Goal: Information Seeking & Learning: Learn about a topic

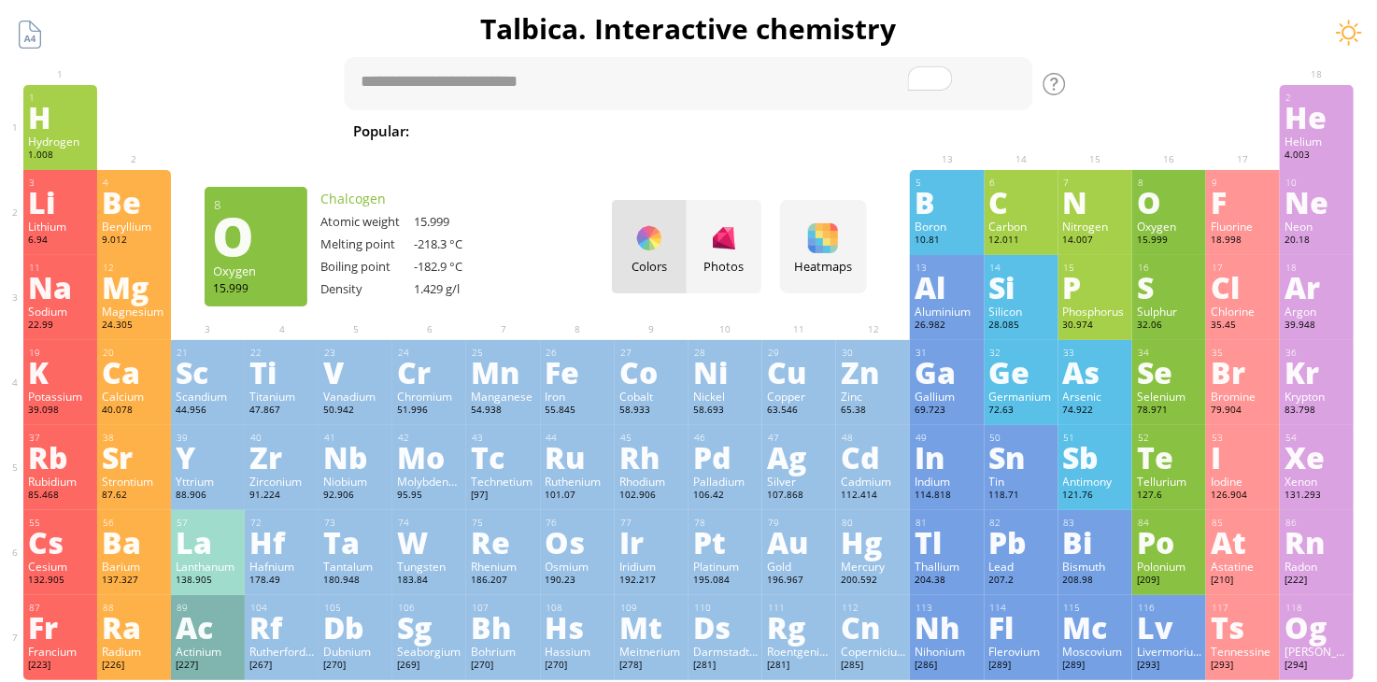
drag, startPoint x: 1113, startPoint y: 261, endPoint x: 1169, endPoint y: 195, distance: 86.1
click at [1169, 195] on div "1 H Hydrogen 1.008 −1, +1 −1, +1 -259.14 °C -252.87 °C 0.0899 g/l 1s 1 2 He Hel…" at bounding box center [688, 479] width 1331 height 788
click at [1166, 233] on div "Oxygen" at bounding box center [1169, 226] width 64 height 15
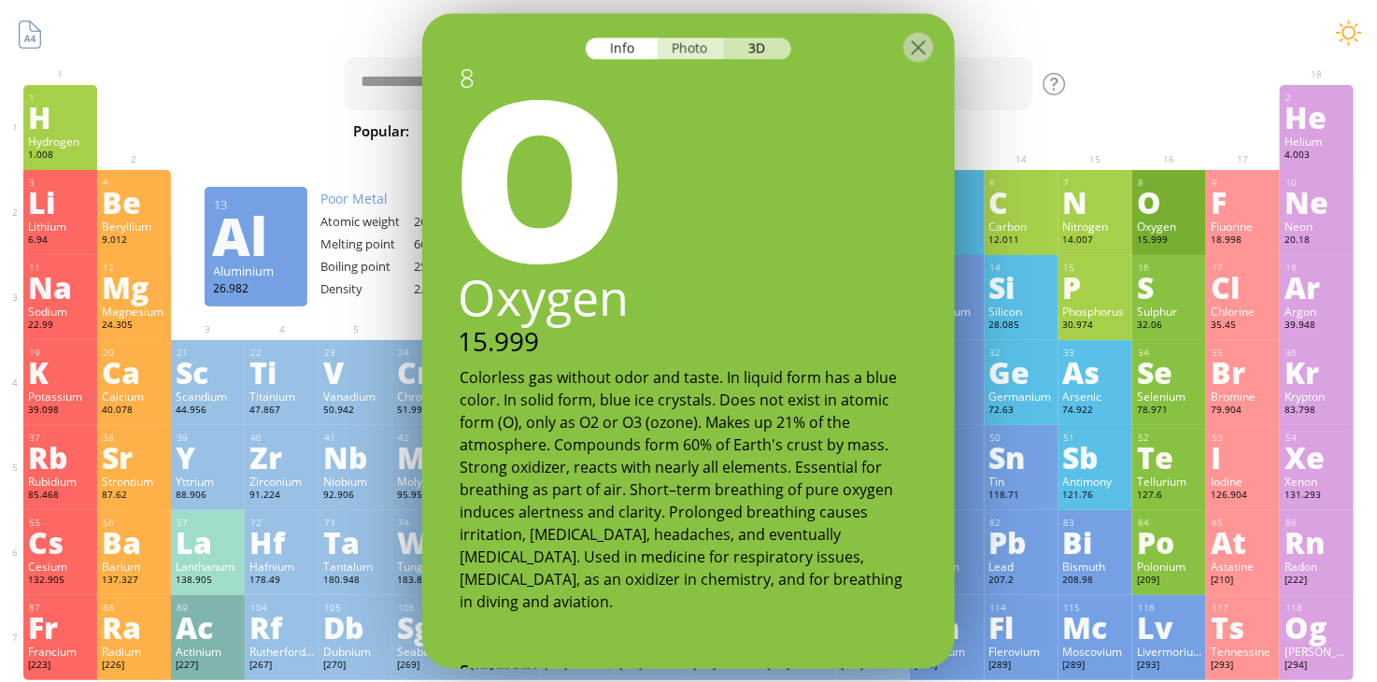
click at [704, 42] on div "Photo" at bounding box center [691, 48] width 67 height 21
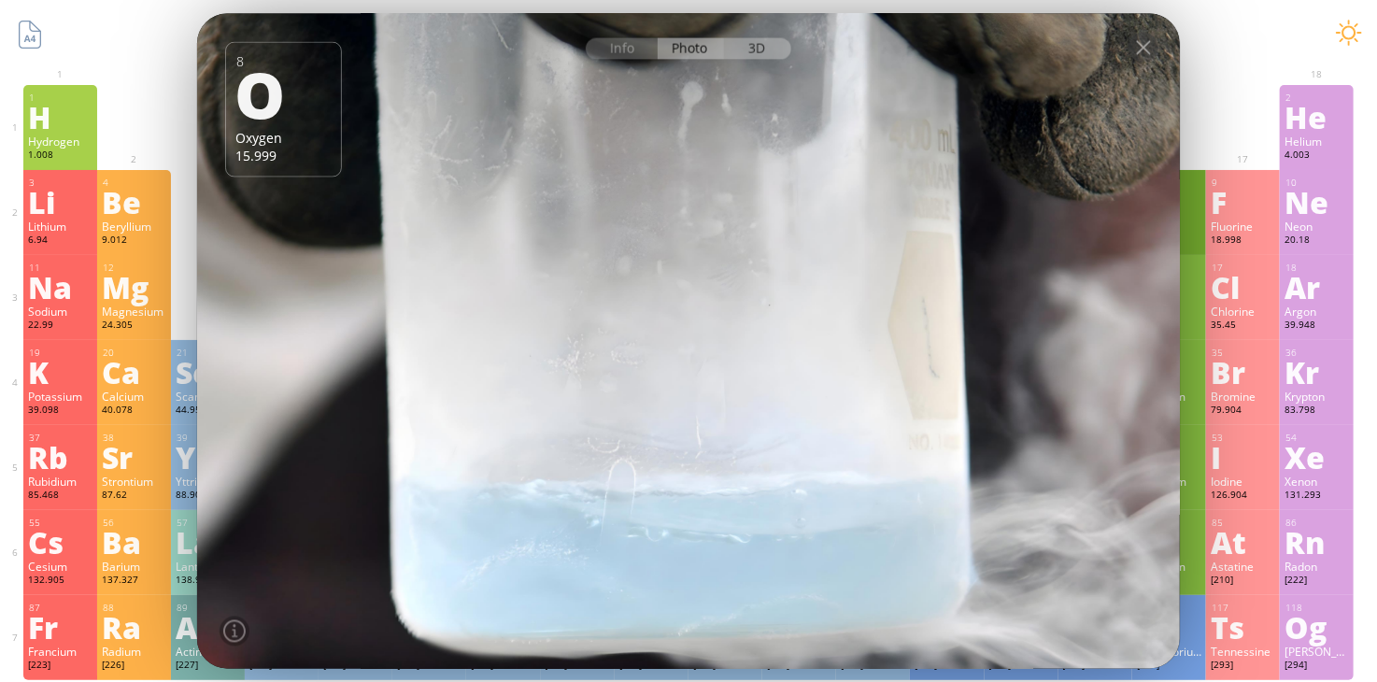
click at [743, 44] on div "3D" at bounding box center [757, 48] width 67 height 21
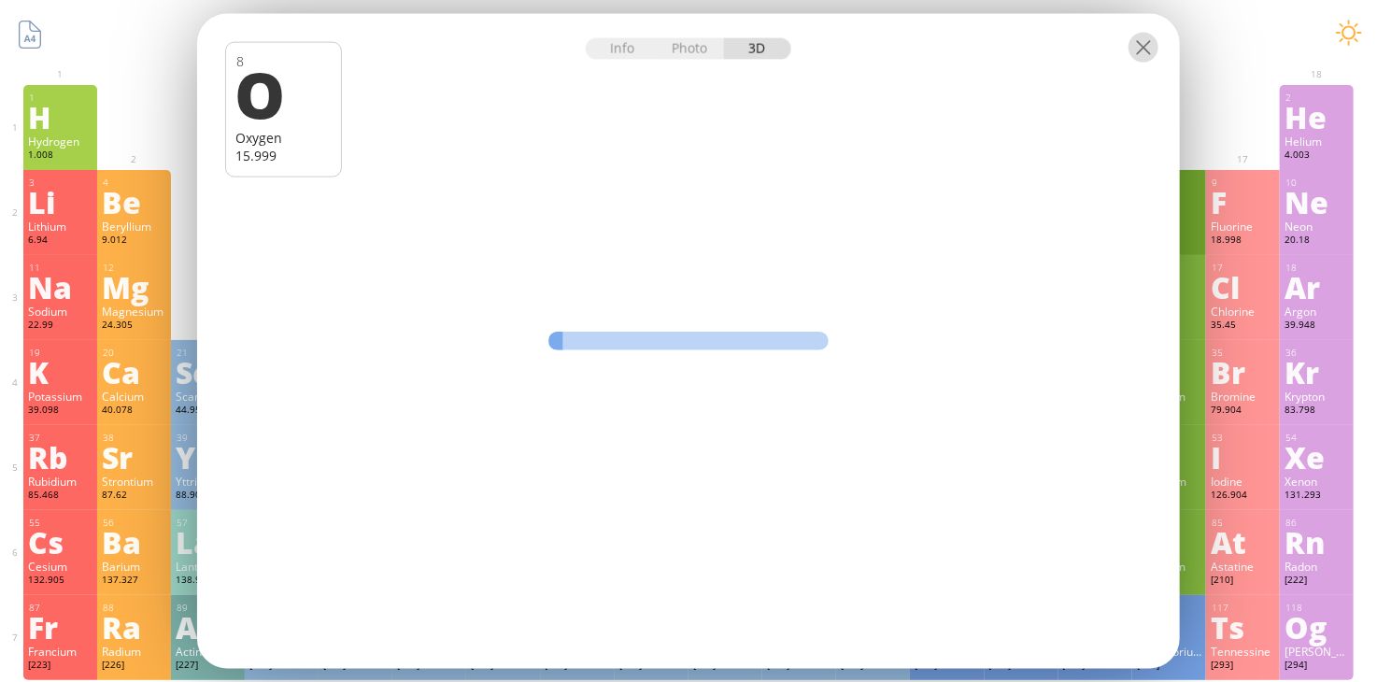
click at [1147, 45] on div at bounding box center [1143, 48] width 30 height 30
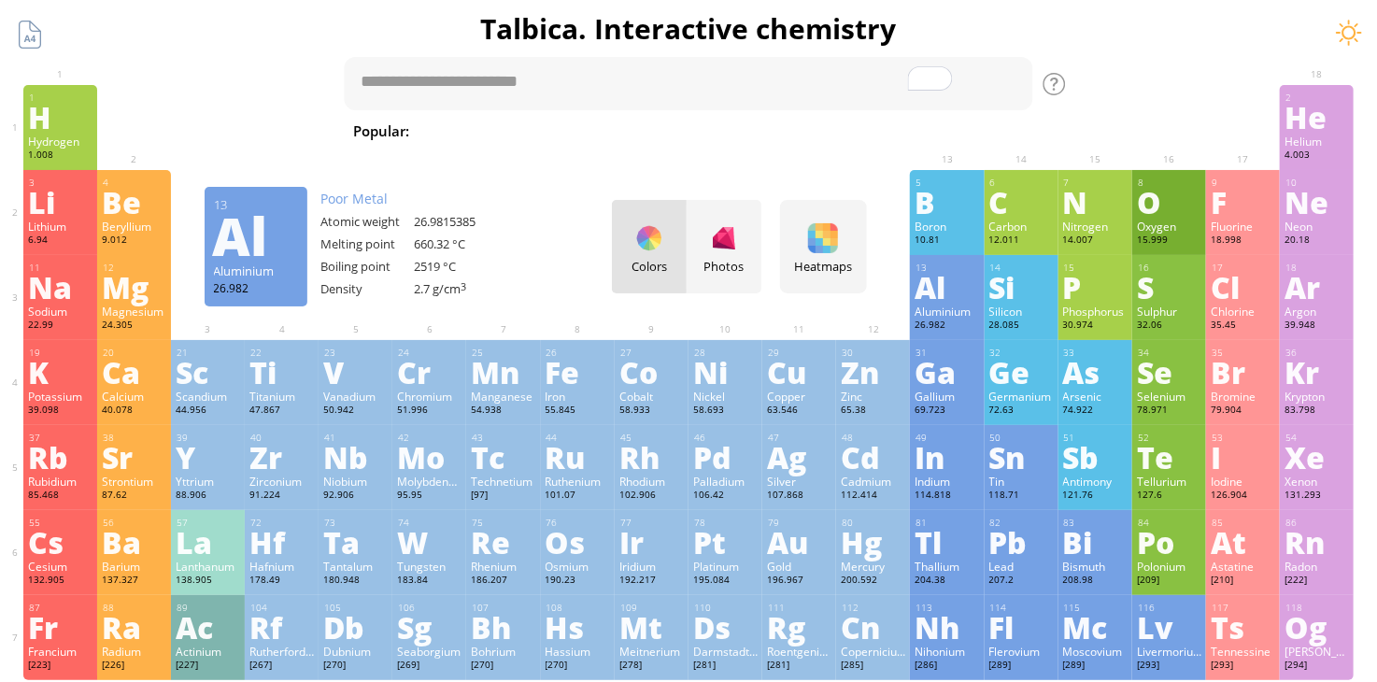
click at [1320, 132] on div "He" at bounding box center [1316, 117] width 64 height 30
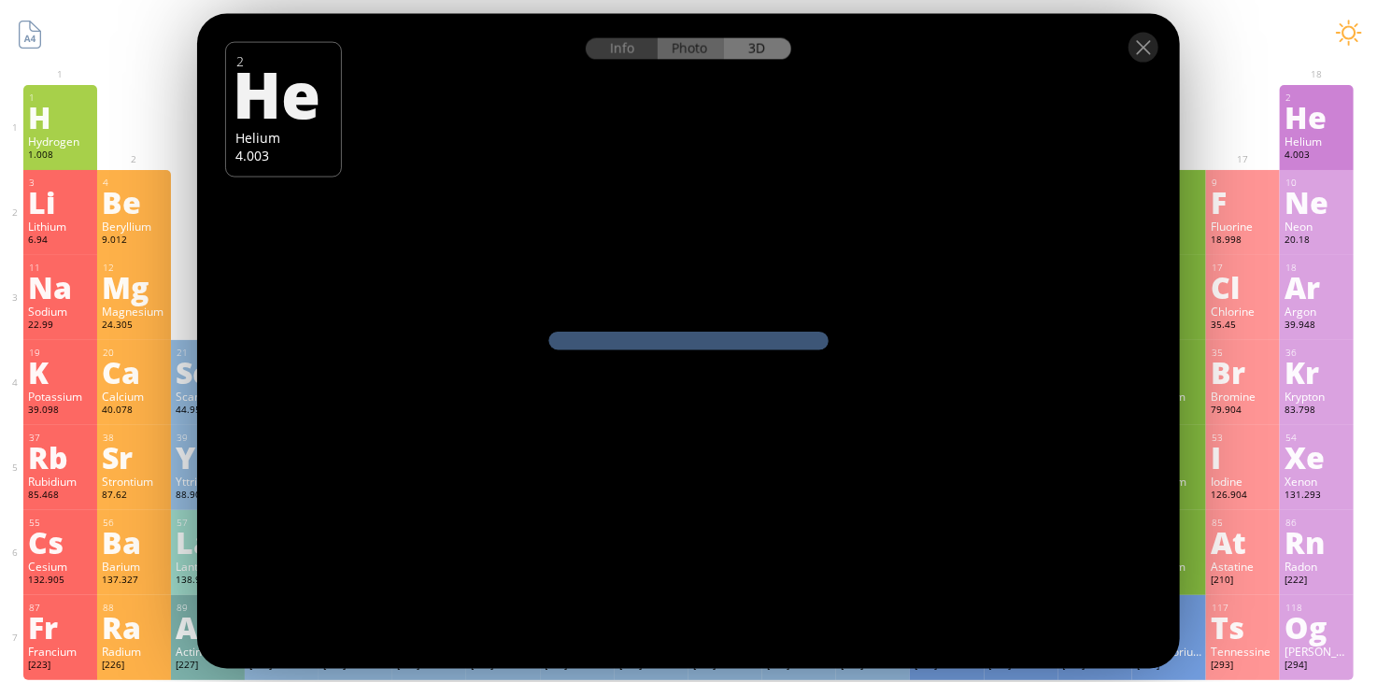
click at [678, 48] on div "Photo" at bounding box center [691, 48] width 67 height 21
click at [1145, 51] on div at bounding box center [1143, 48] width 30 height 30
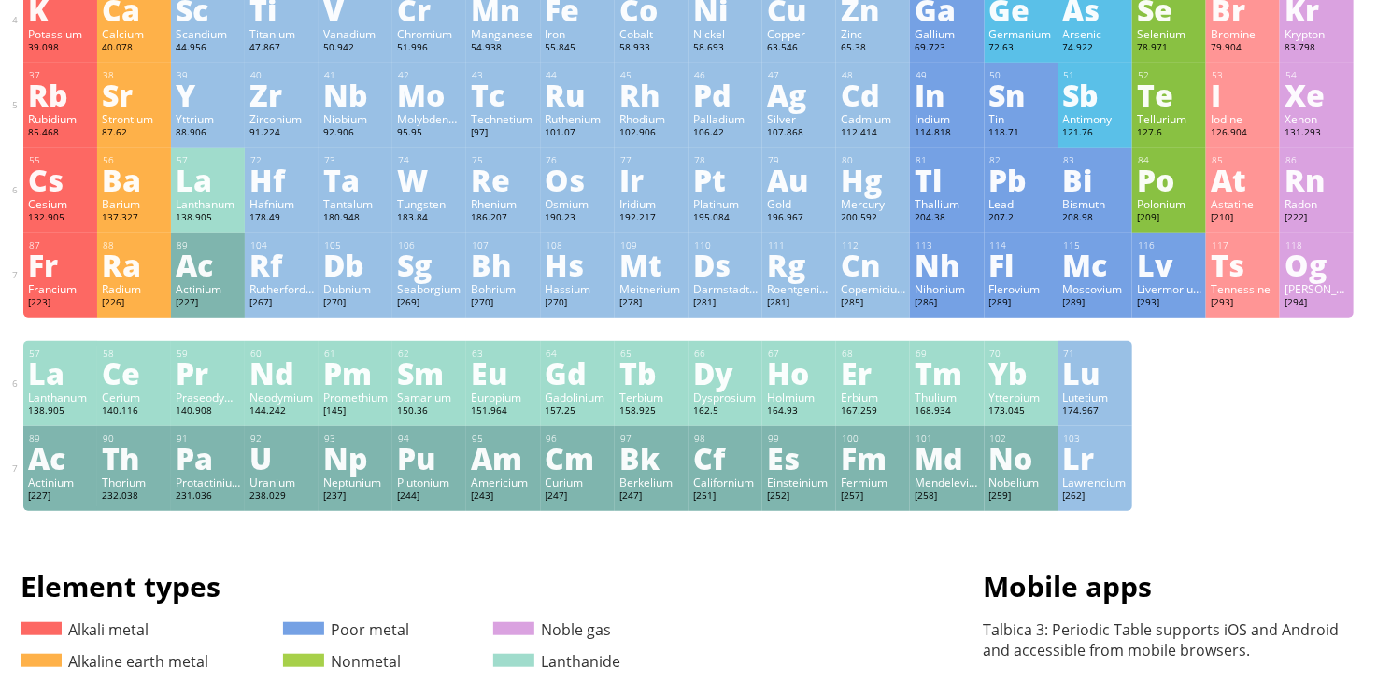
scroll to position [375, 0]
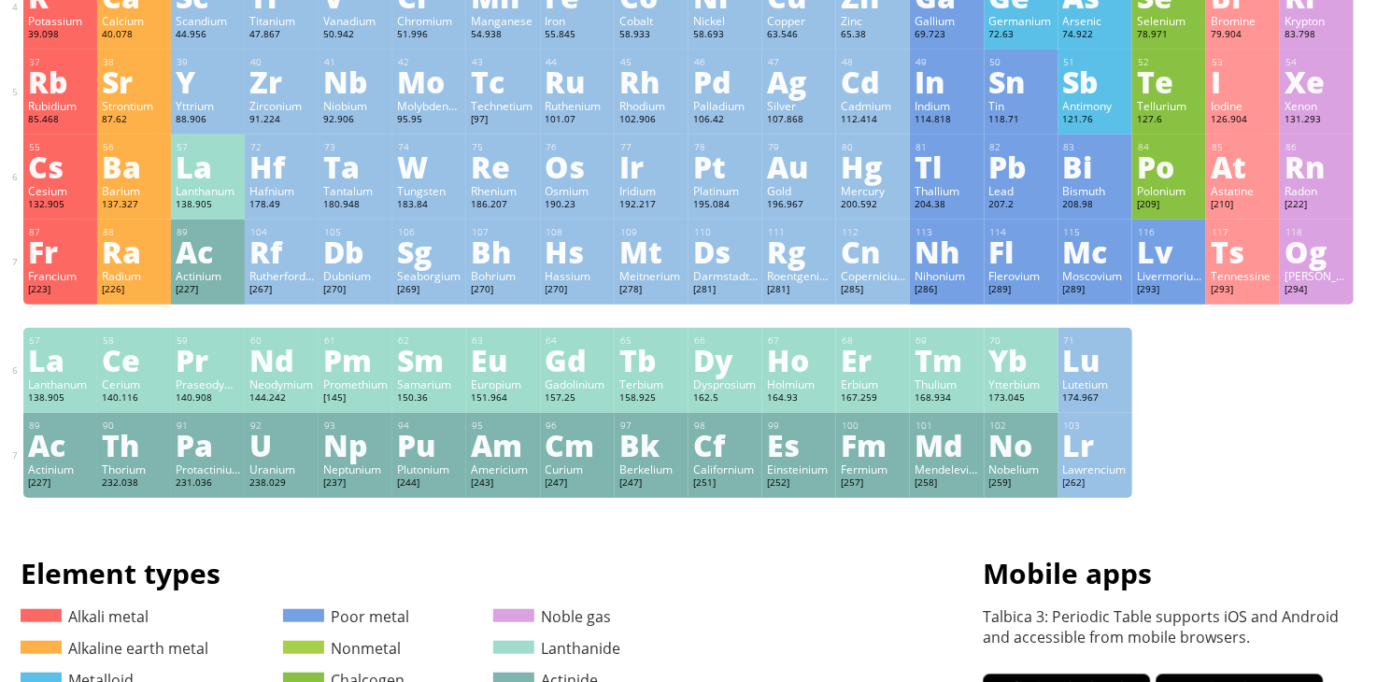
click at [790, 374] on div "Ho" at bounding box center [799, 360] width 64 height 30
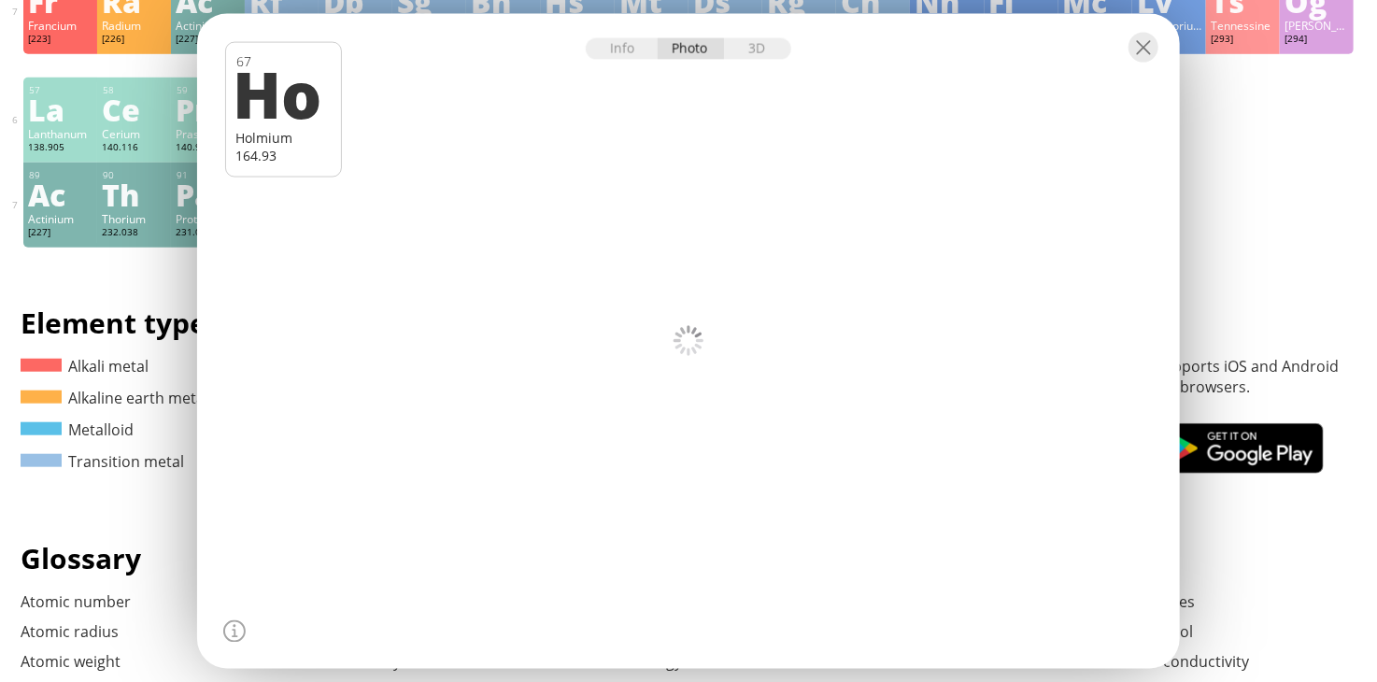
scroll to position [588, 0]
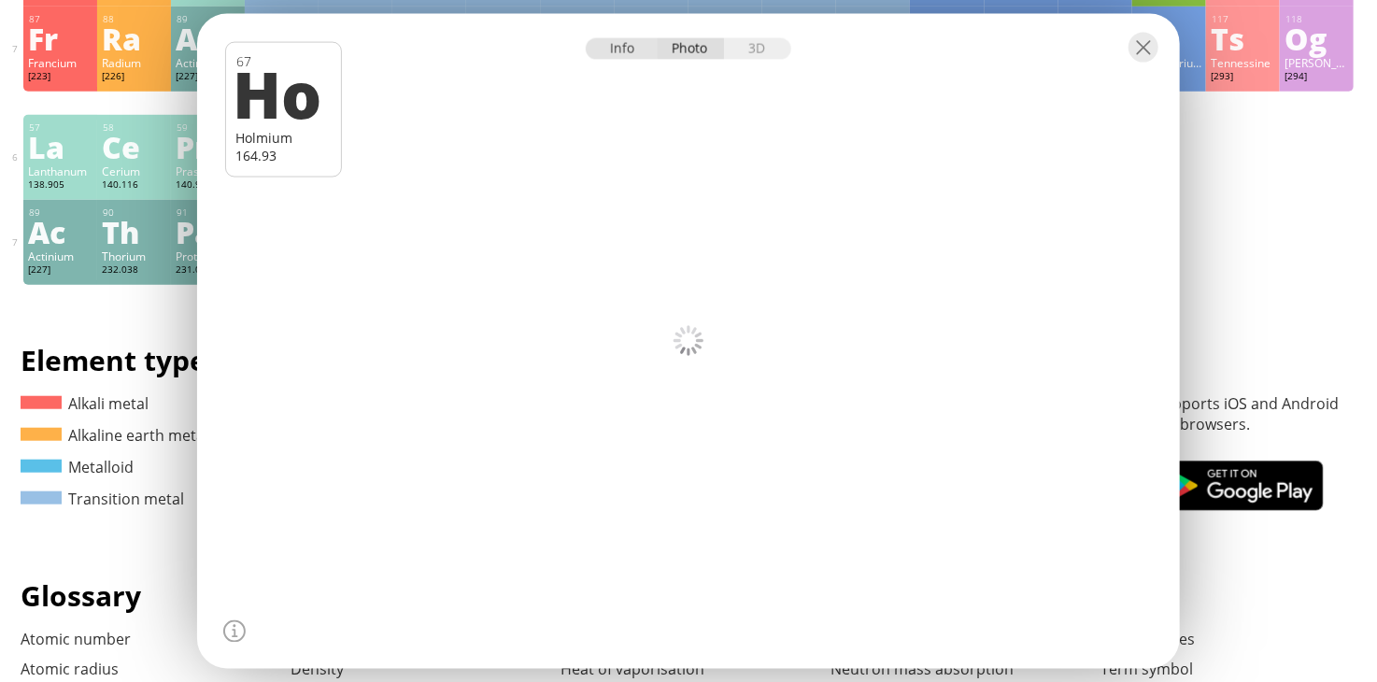
click at [602, 58] on div "Info" at bounding box center [622, 48] width 72 height 21
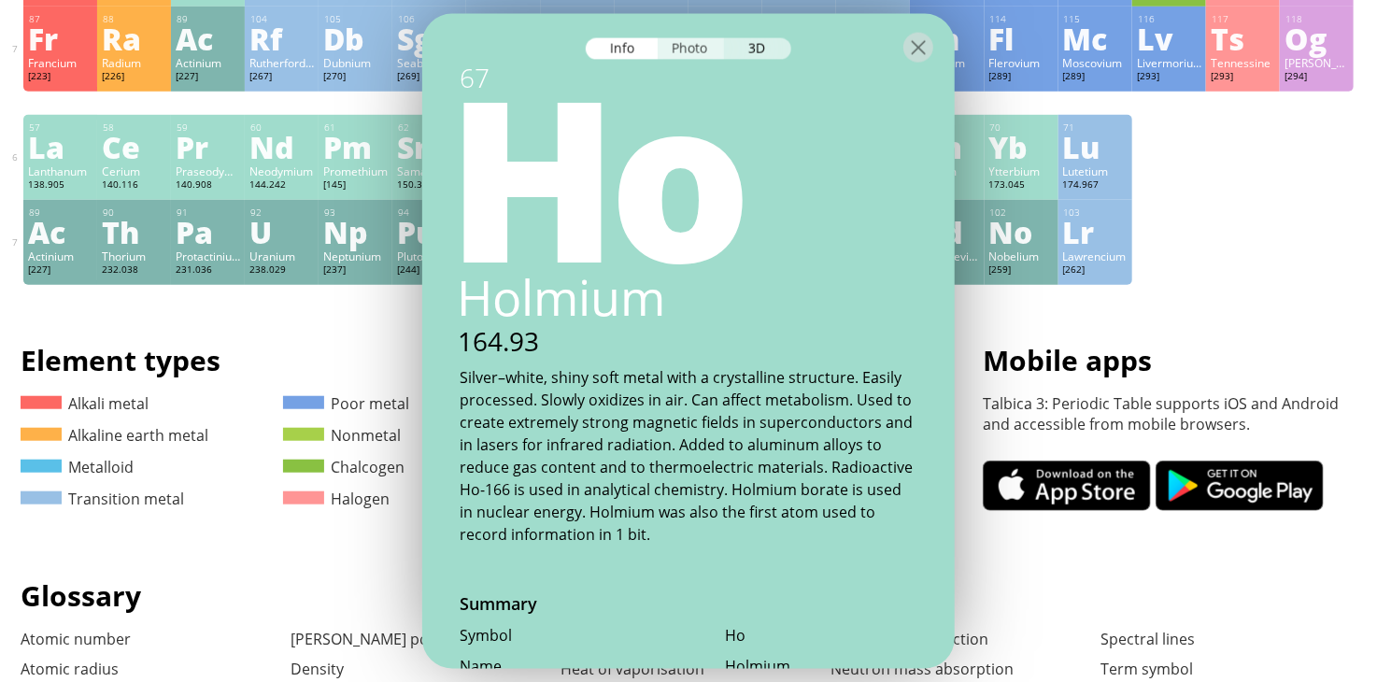
click at [693, 46] on div "Photo" at bounding box center [691, 48] width 67 height 21
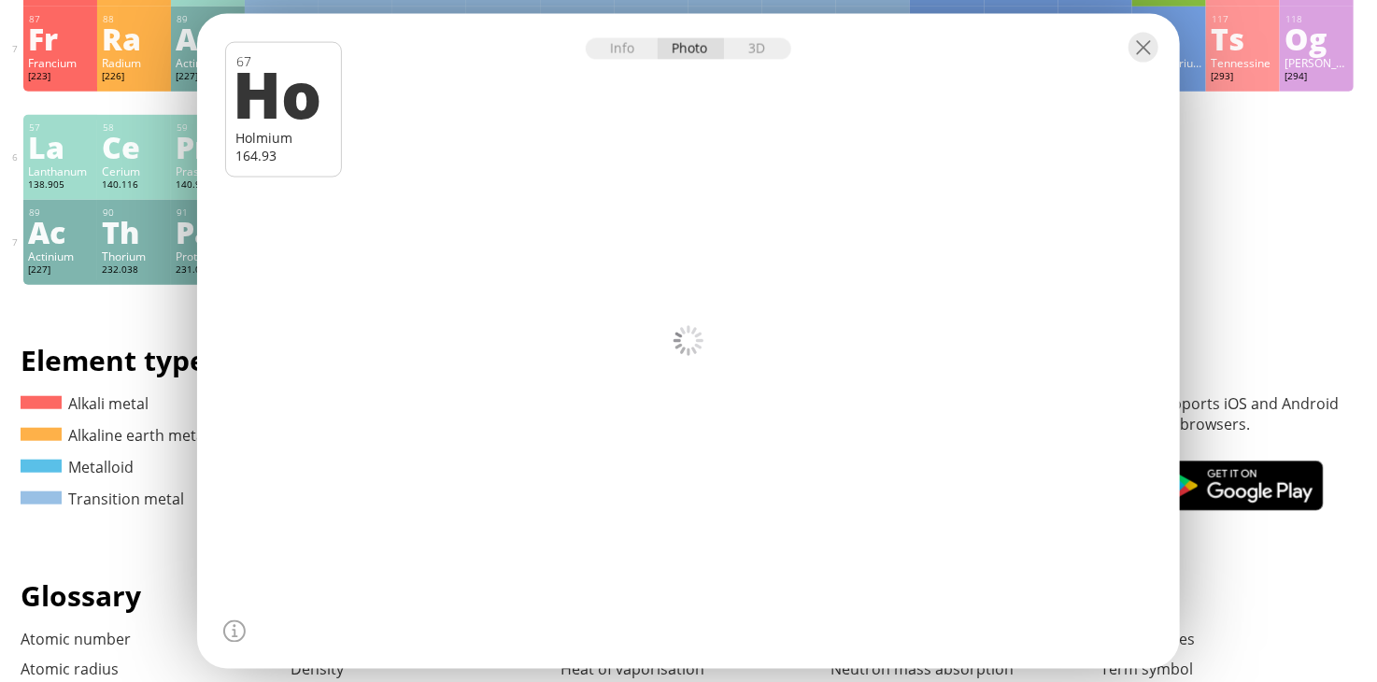
click at [636, 232] on div at bounding box center [688, 340] width 993 height 661
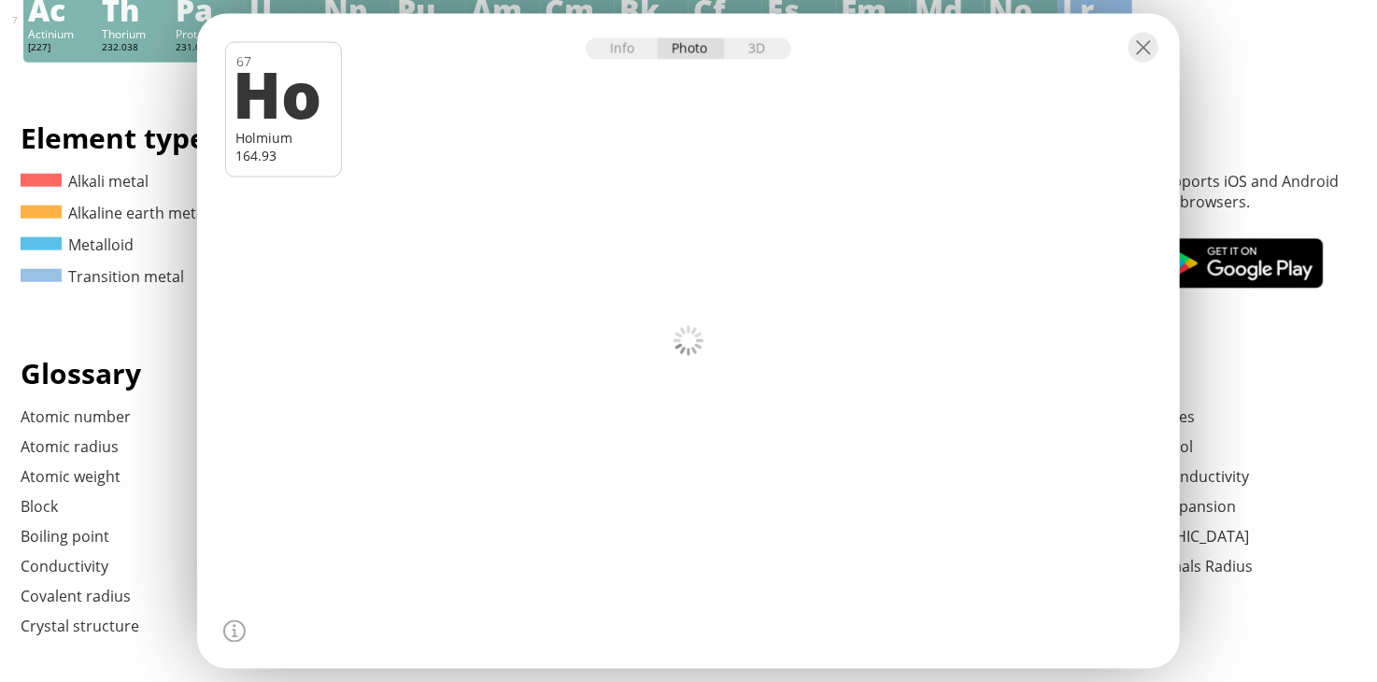
scroll to position [813, 0]
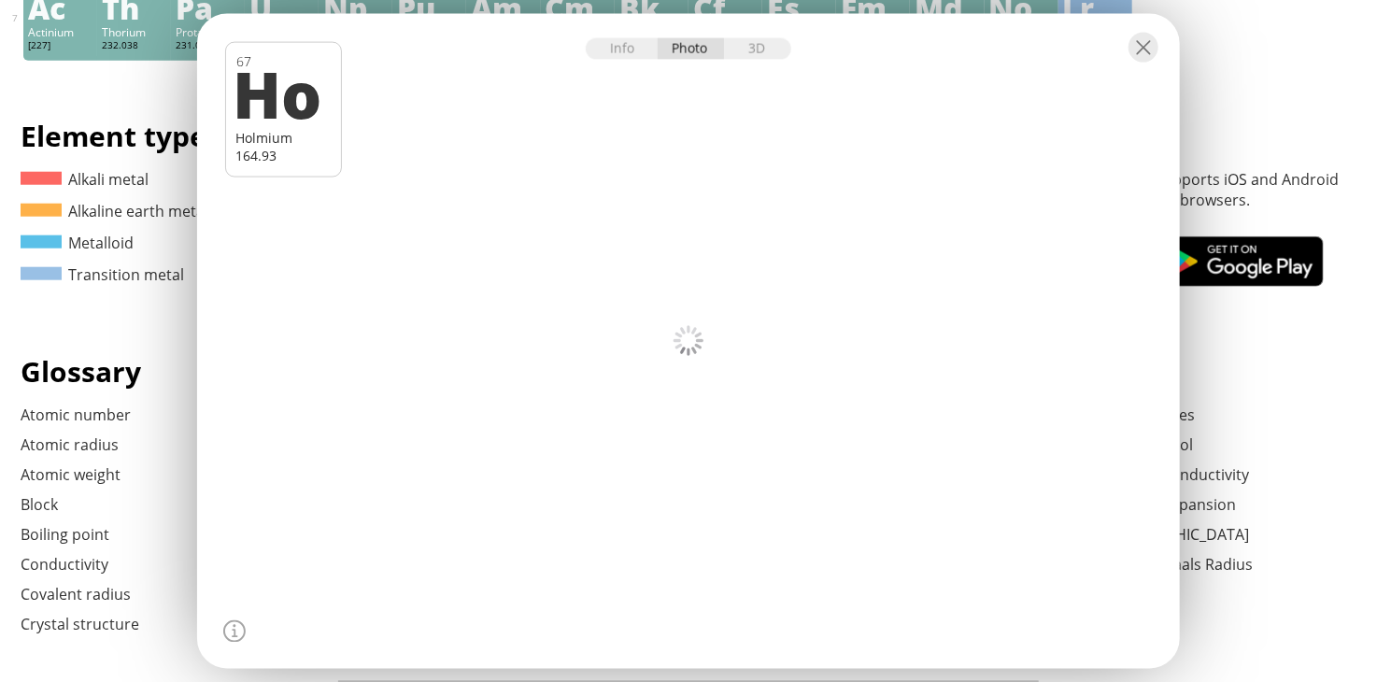
click at [1146, 65] on div at bounding box center [688, 46] width 983 height 65
drag, startPoint x: 866, startPoint y: 239, endPoint x: 897, endPoint y: 149, distance: 94.8
click at [897, 149] on div at bounding box center [688, 340] width 993 height 661
click at [1140, 58] on div at bounding box center [1143, 48] width 30 height 30
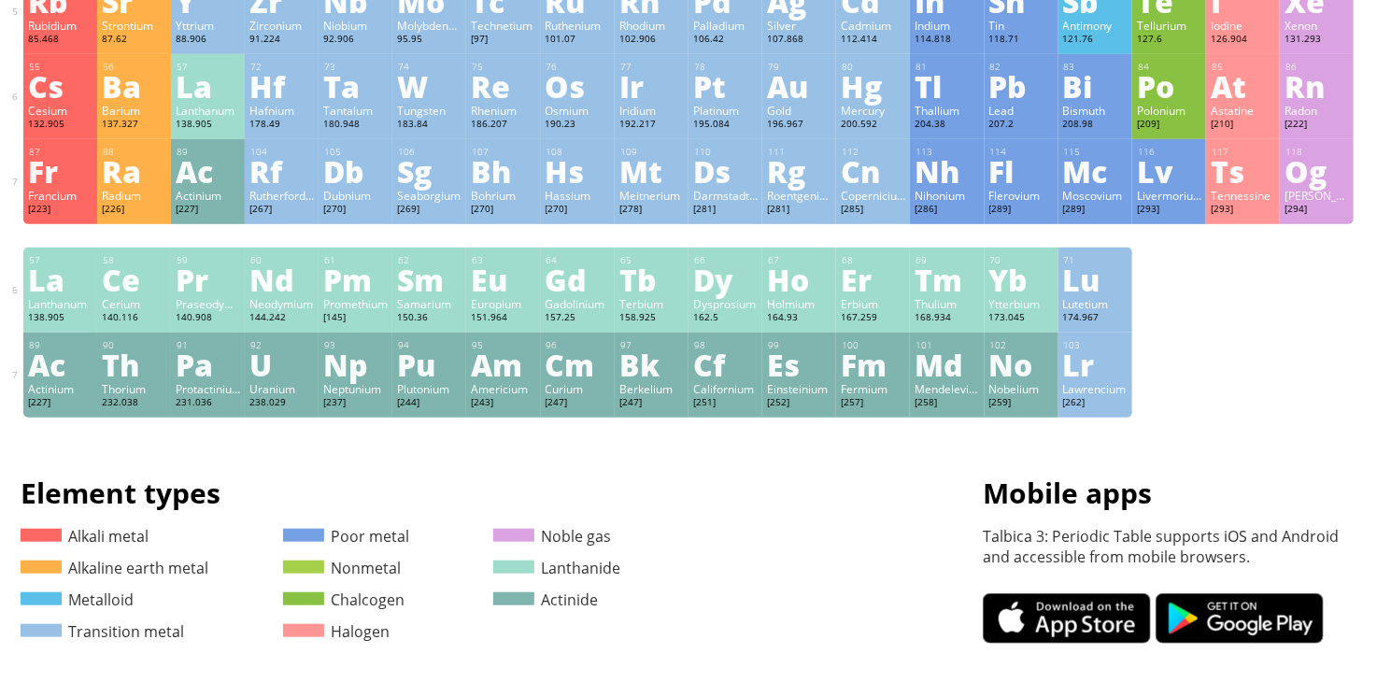
scroll to position [443, 0]
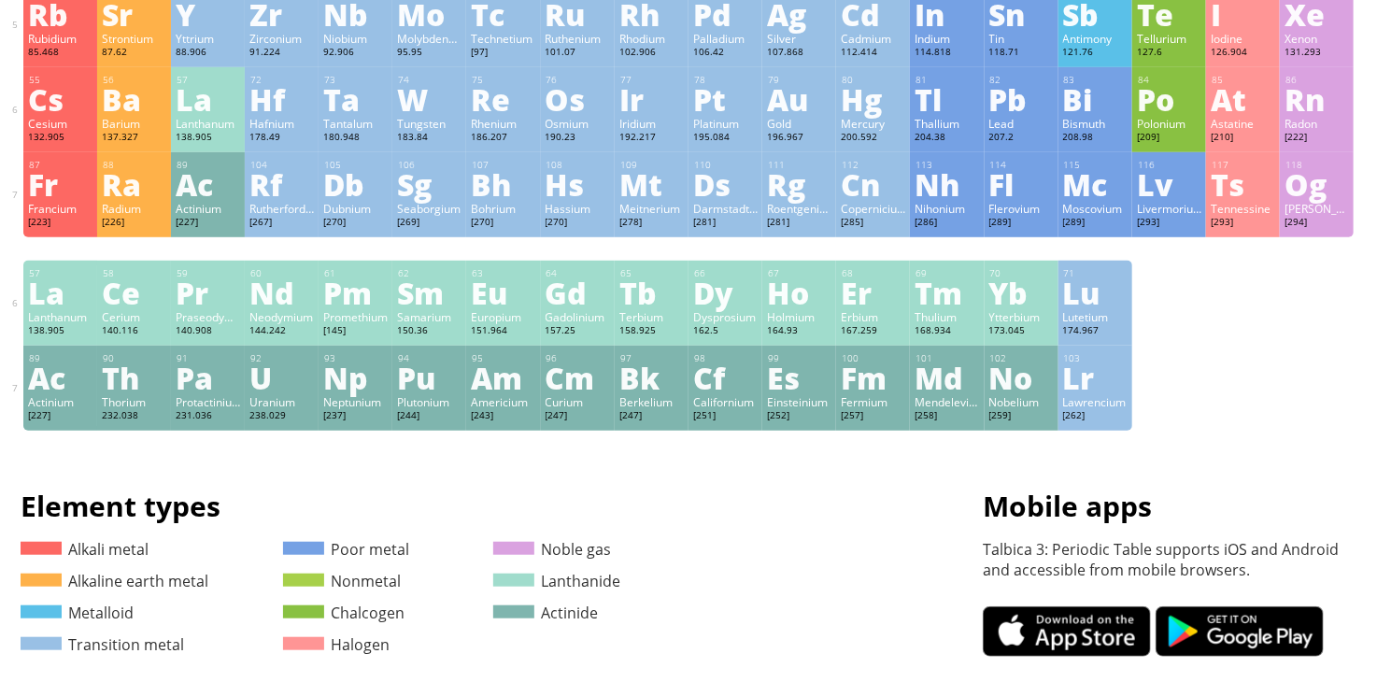
click at [586, 307] on div "Gd" at bounding box center [577, 292] width 64 height 30
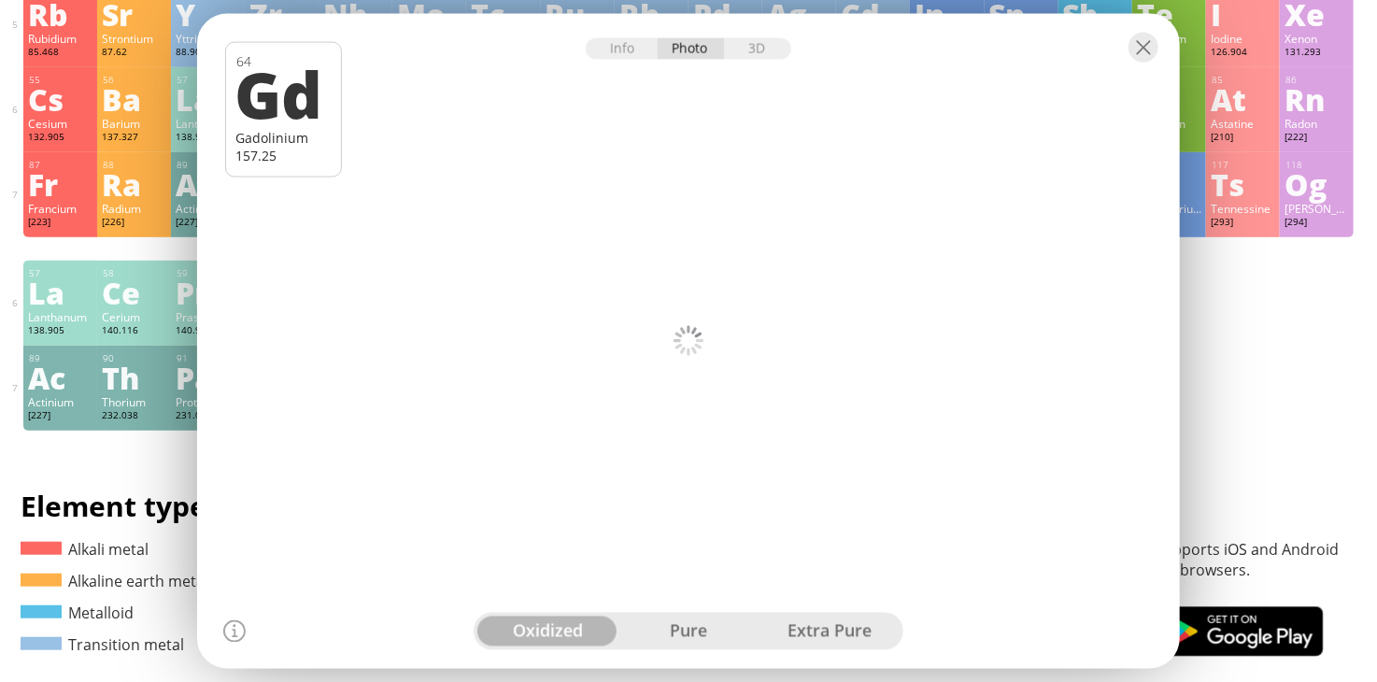
click at [619, 28] on div at bounding box center [688, 46] width 983 height 65
click at [620, 35] on div at bounding box center [688, 46] width 983 height 65
click at [624, 50] on div "Info" at bounding box center [622, 48] width 72 height 21
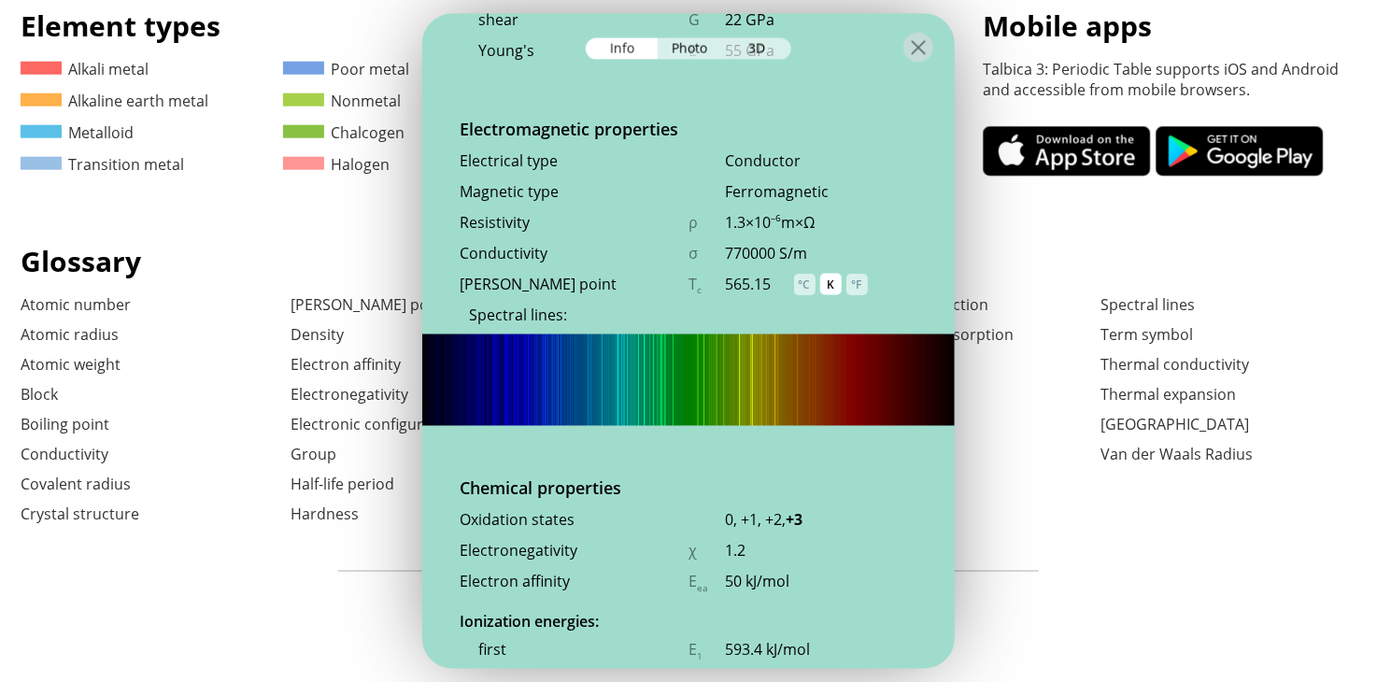
scroll to position [3114, 0]
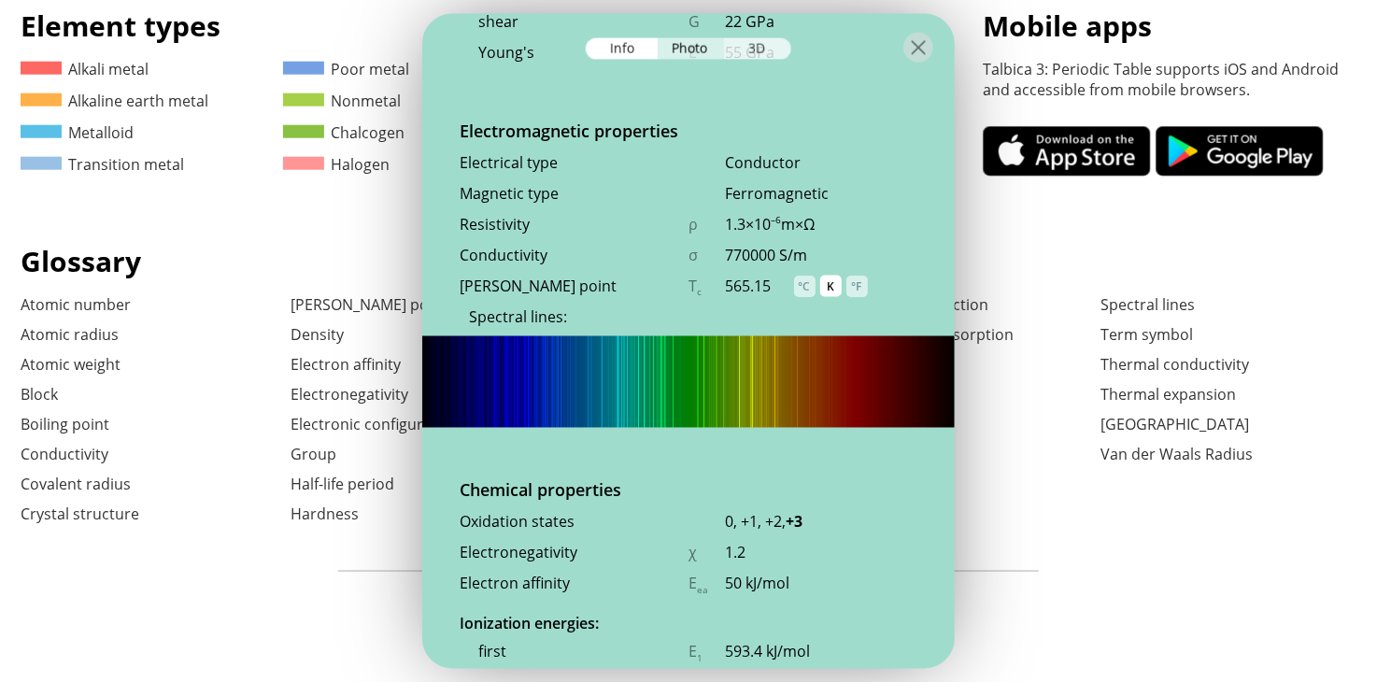
click at [742, 48] on div "3D" at bounding box center [757, 48] width 67 height 21
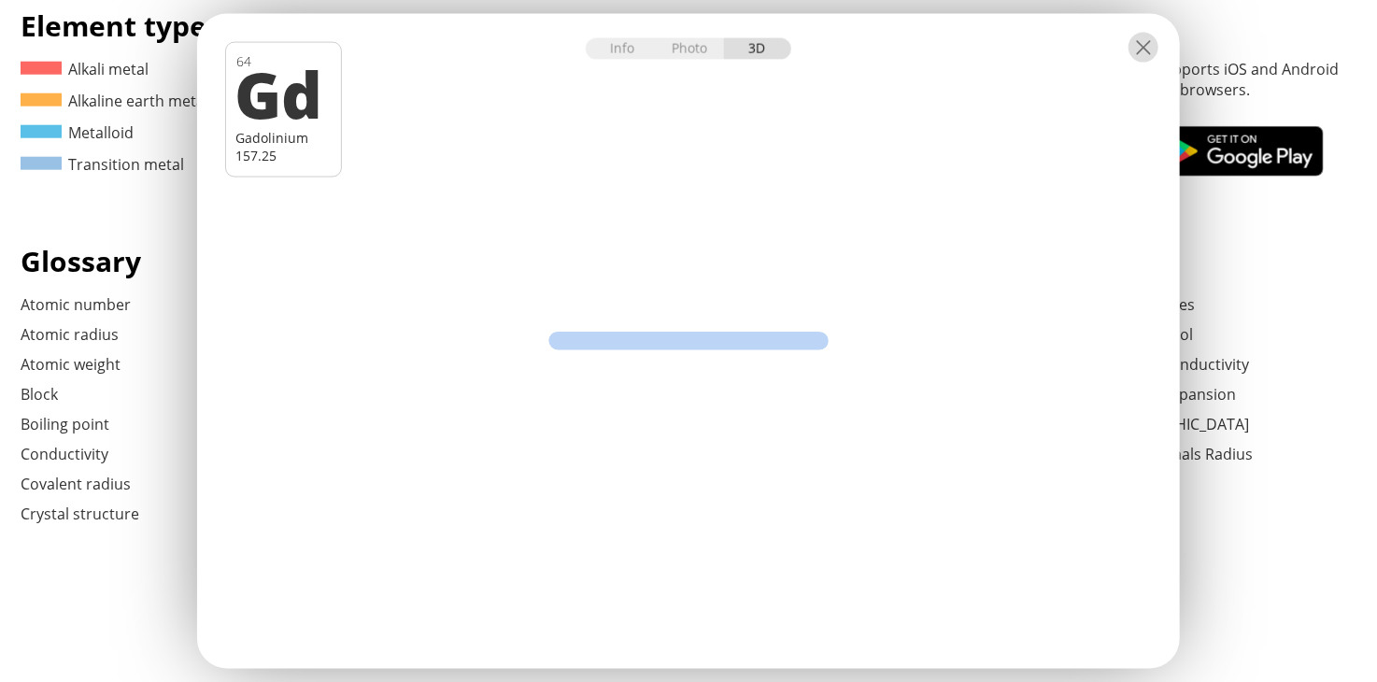
click at [1145, 47] on div at bounding box center [1143, 48] width 30 height 30
